Goal: Information Seeking & Learning: Learn about a topic

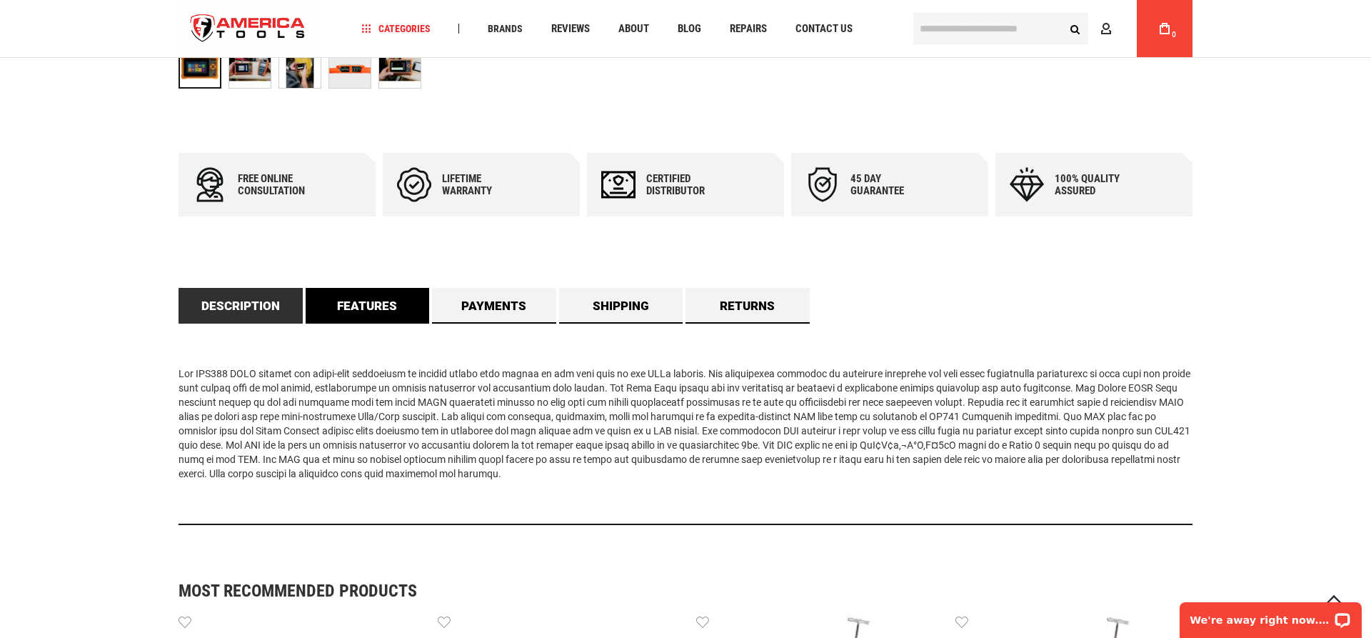
click at [386, 308] on link "Features" at bounding box center [368, 306] width 124 height 36
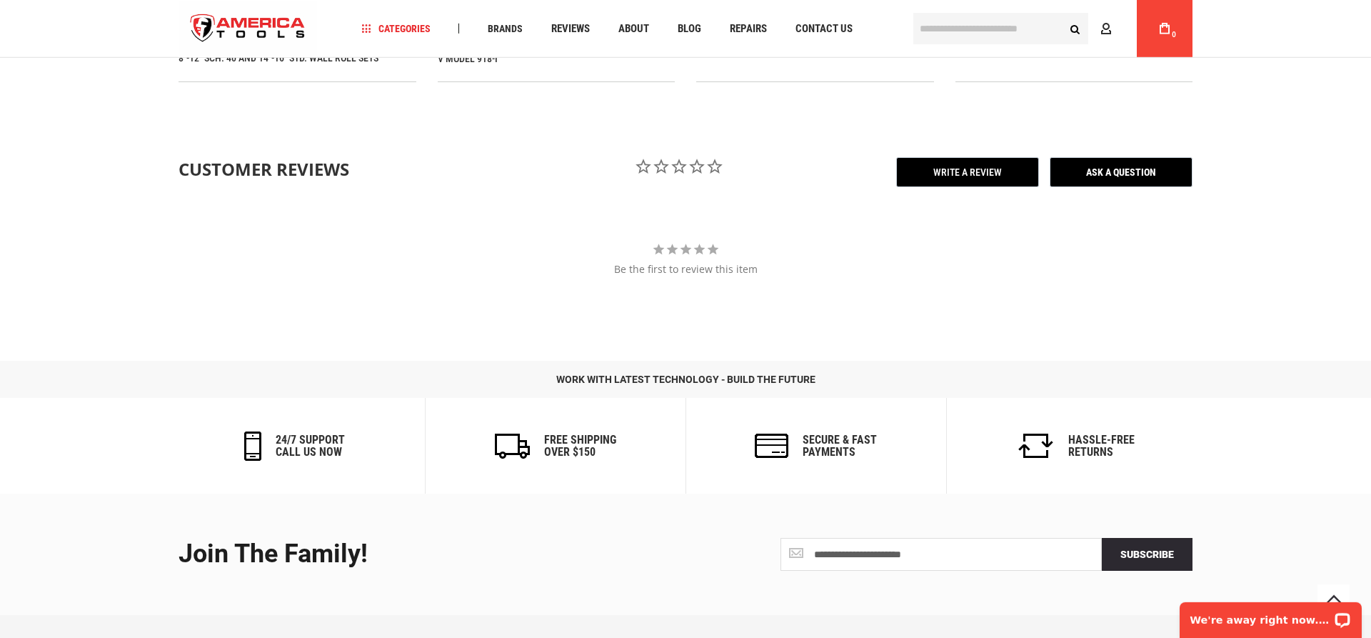
scroll to position [1717, 0]
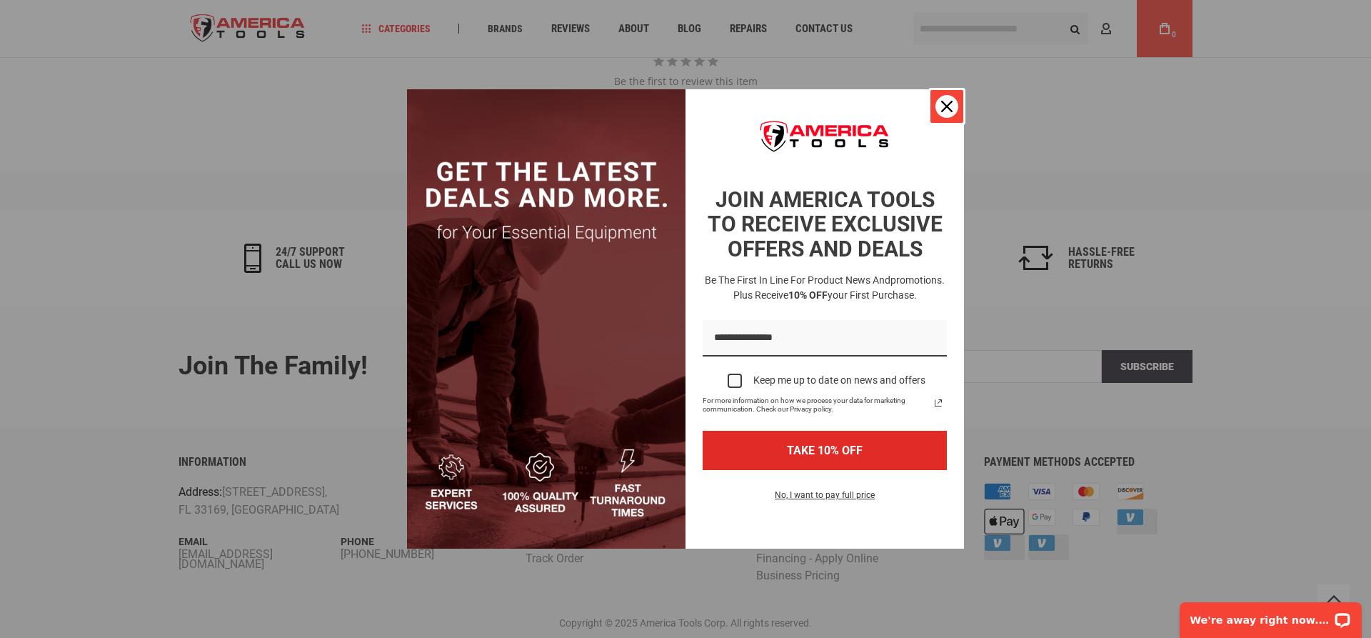
click at [941, 106] on icon "close icon" at bounding box center [946, 106] width 11 height 11
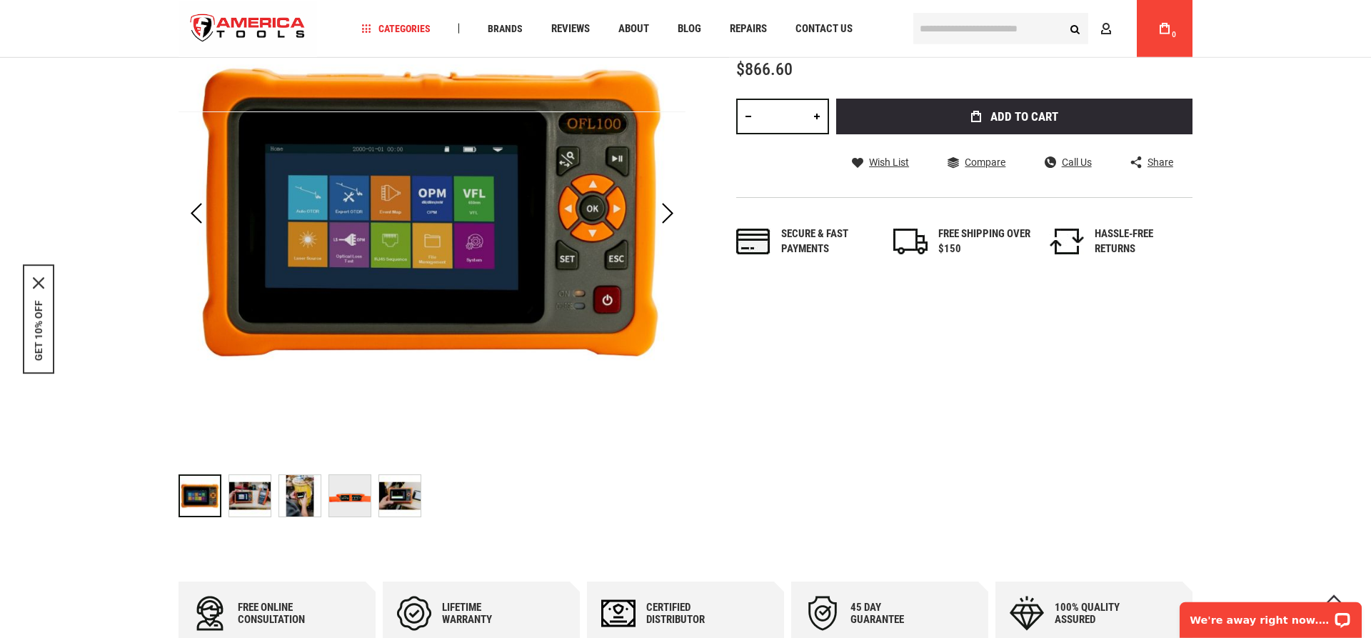
scroll to position [146, 0]
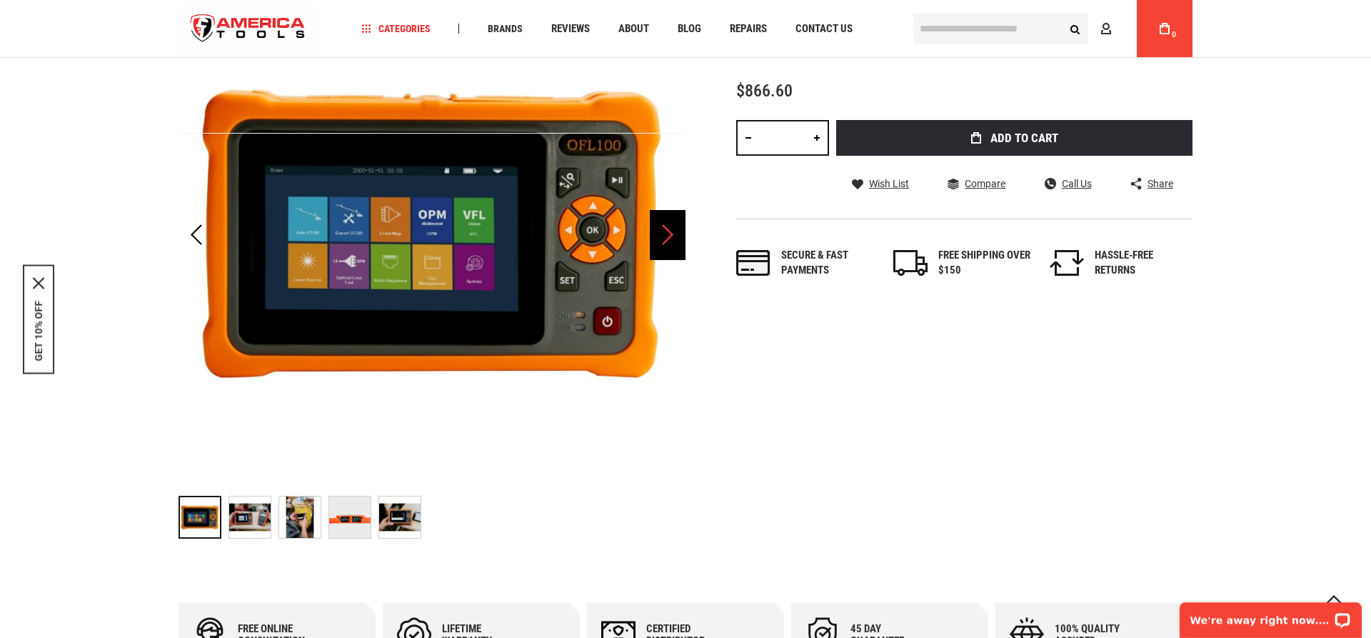
click at [662, 225] on div "Next" at bounding box center [668, 235] width 36 height 50
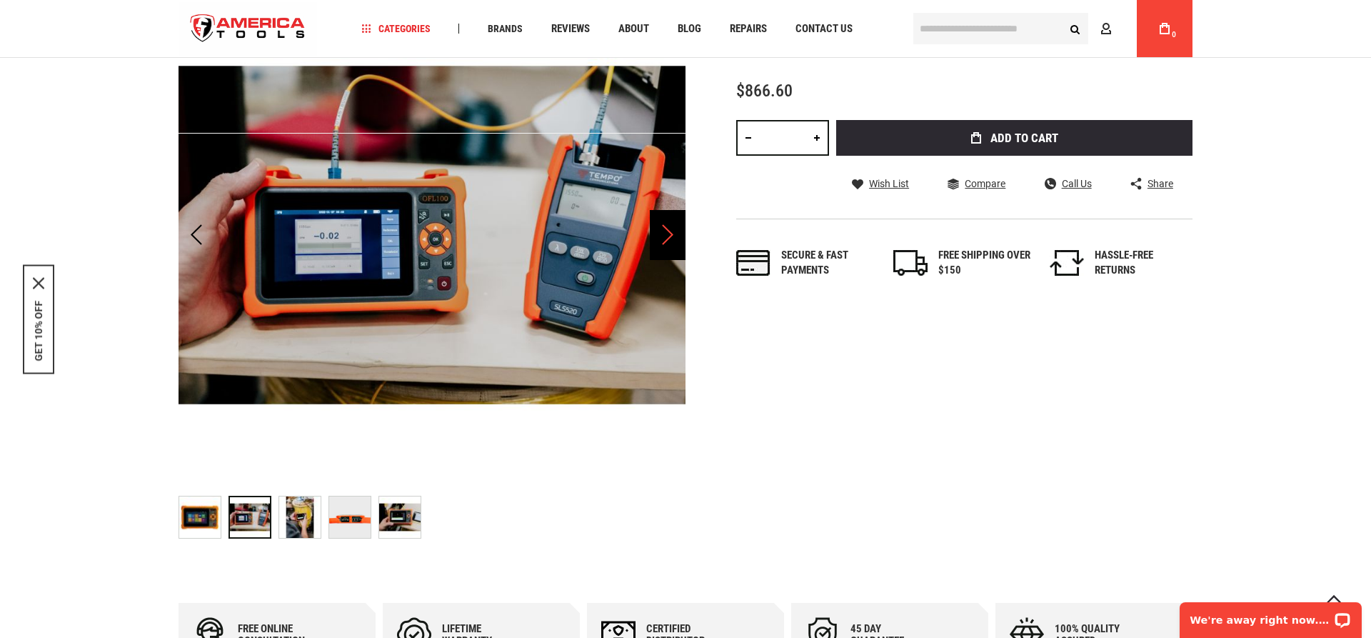
click at [665, 239] on div "Next" at bounding box center [668, 235] width 36 height 50
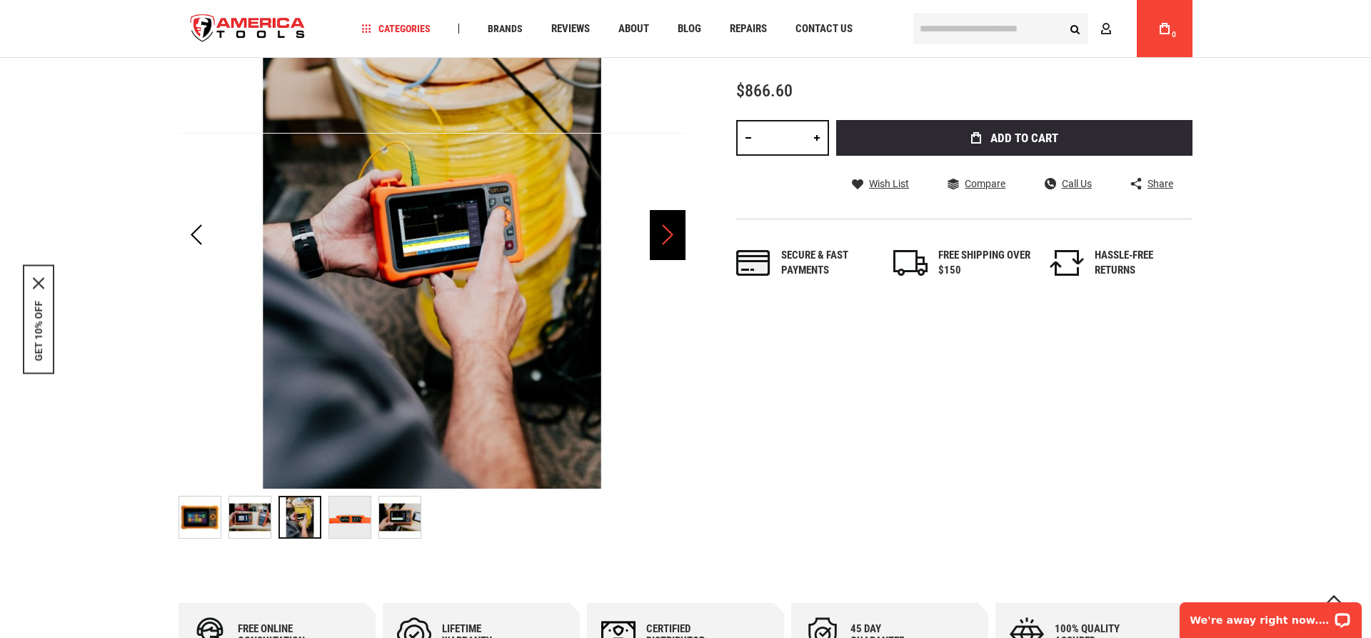
click at [665, 239] on div "Next" at bounding box center [668, 235] width 36 height 50
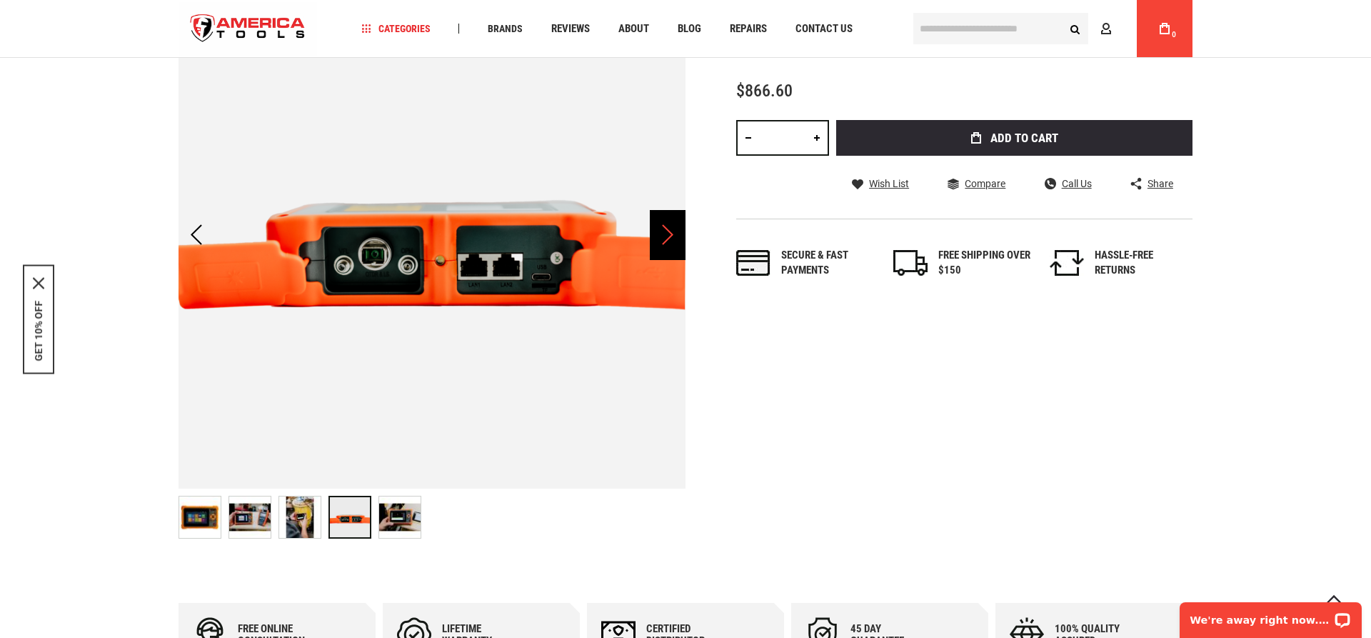
click at [665, 239] on div "Next" at bounding box center [668, 235] width 36 height 50
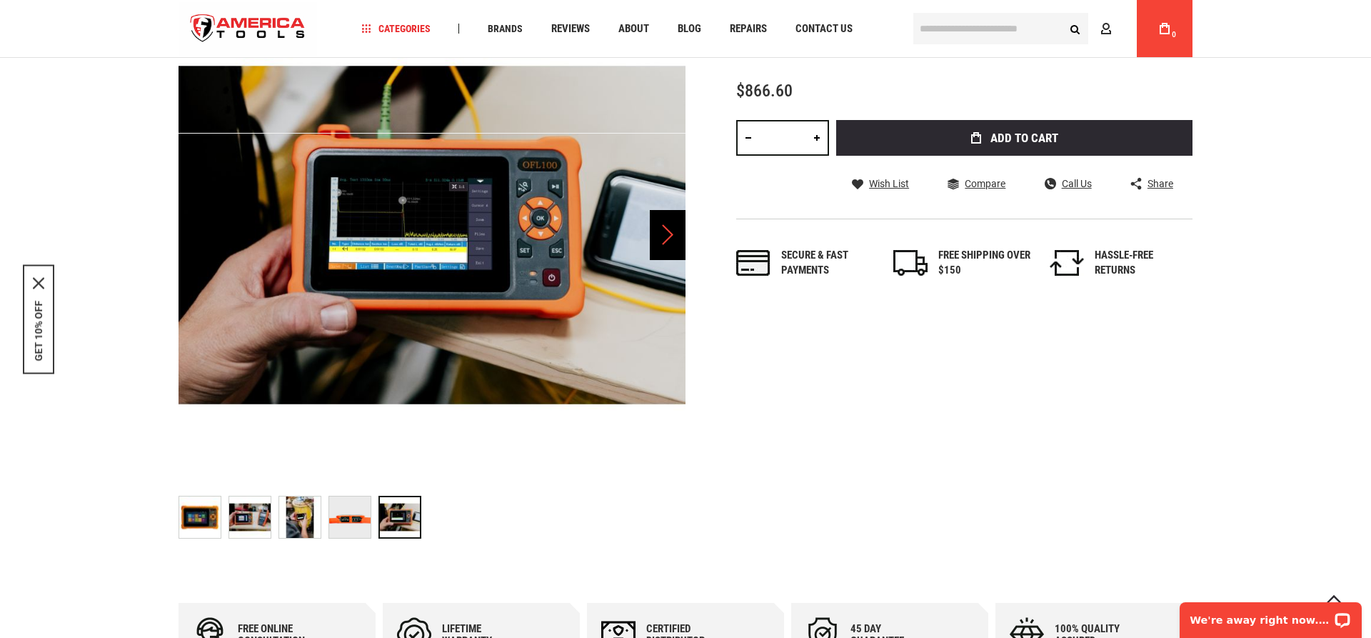
click at [665, 239] on div "Next" at bounding box center [668, 235] width 36 height 50
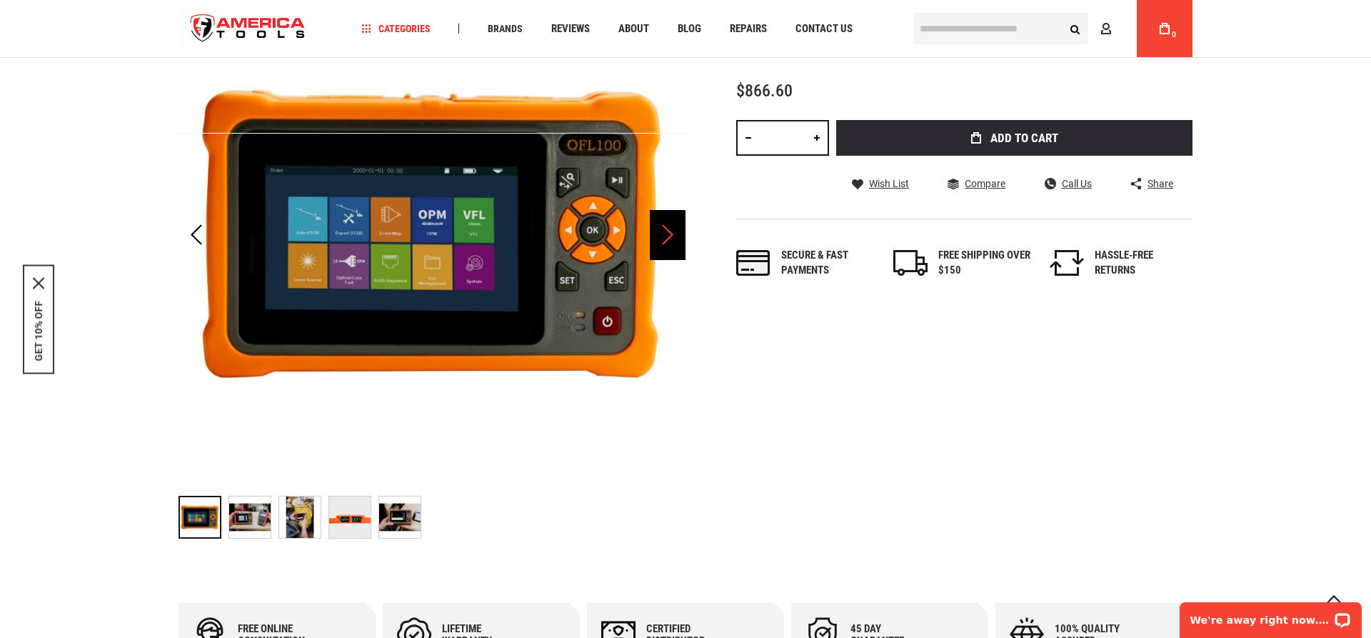
click at [665, 239] on div "Next" at bounding box center [668, 235] width 36 height 50
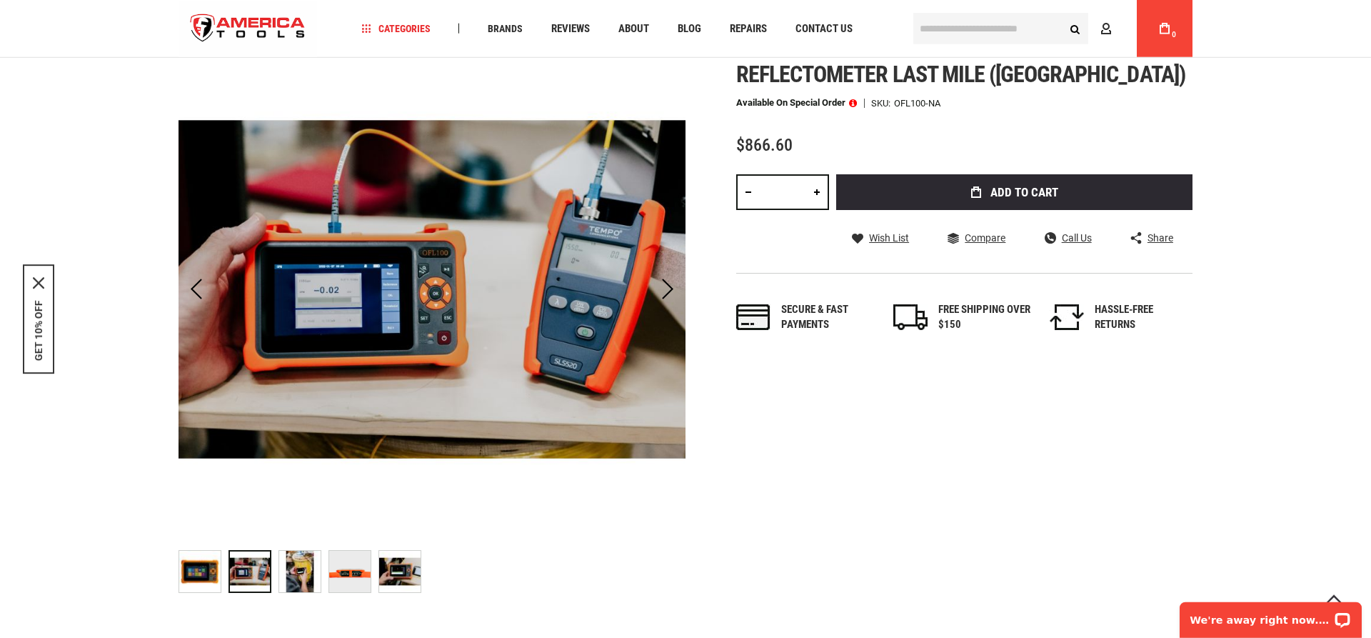
scroll to position [73, 0]
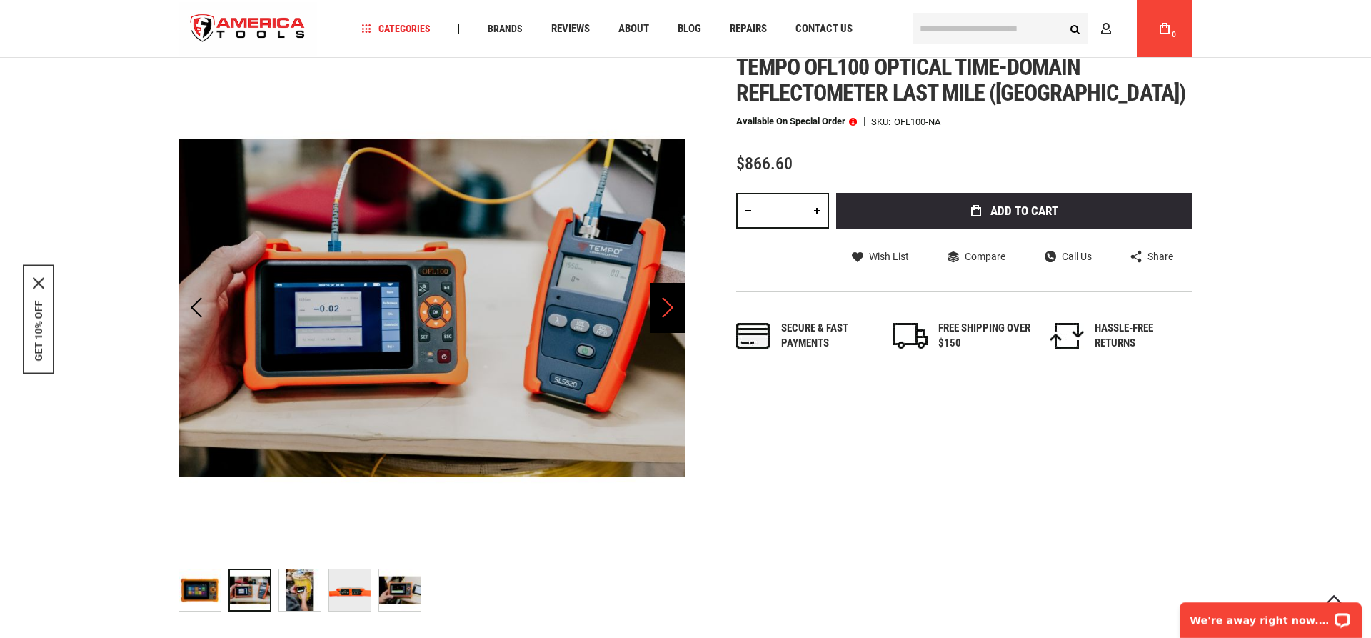
click at [665, 303] on div "Next" at bounding box center [668, 308] width 36 height 50
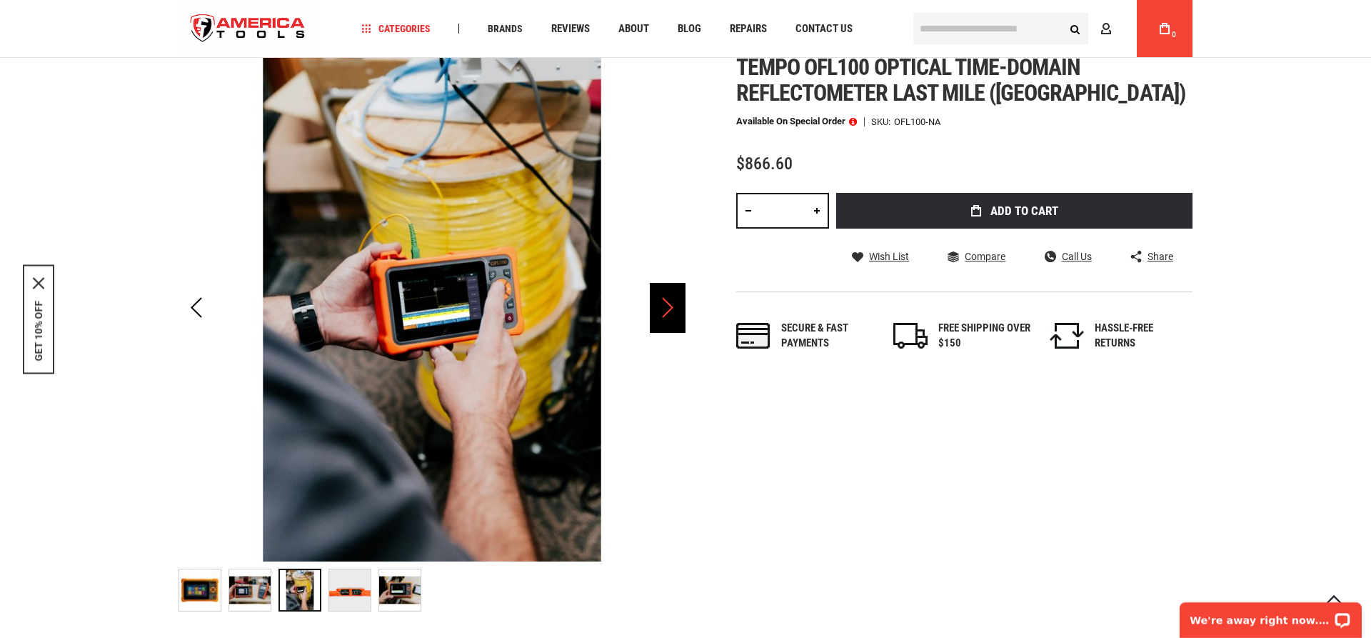
click at [665, 303] on div "Next" at bounding box center [668, 308] width 36 height 50
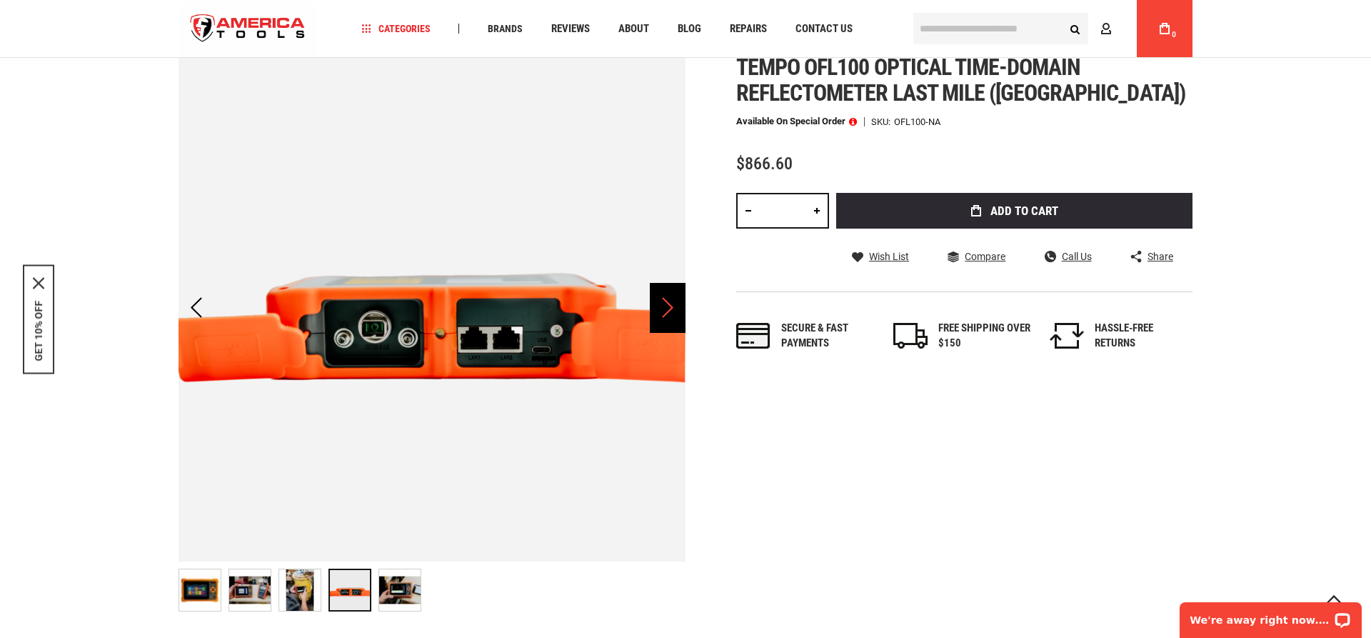
click at [665, 303] on div "Next" at bounding box center [668, 308] width 36 height 50
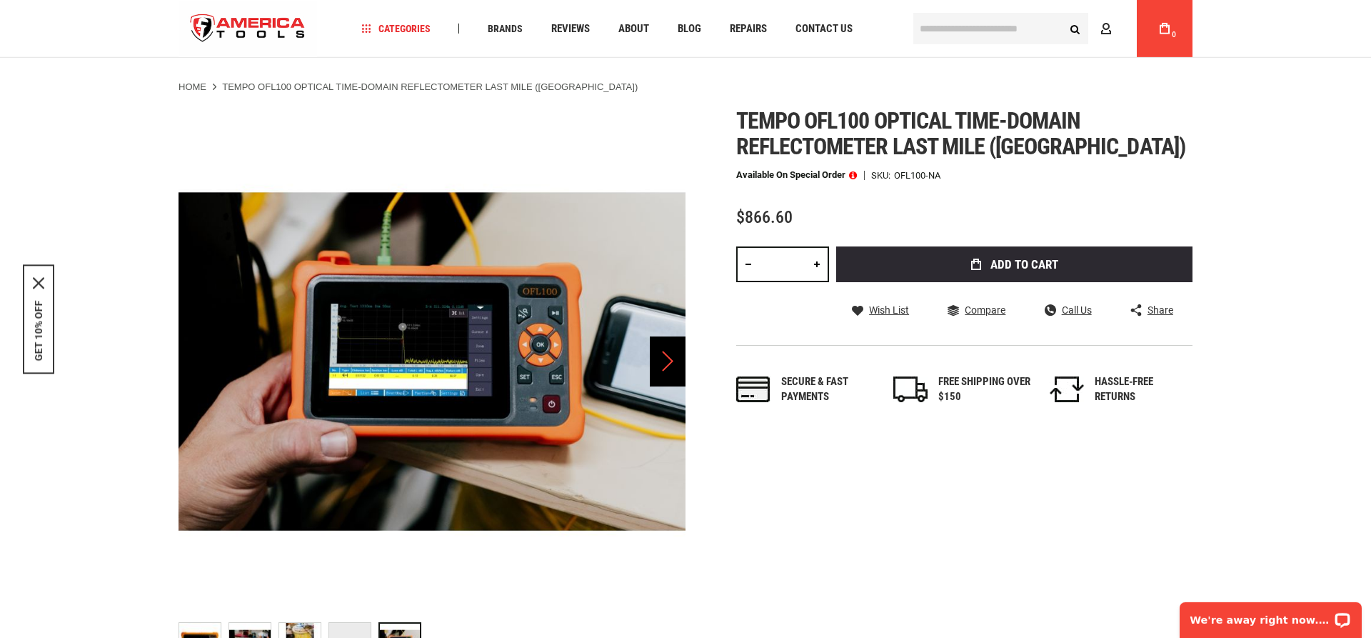
scroll to position [0, 0]
